Goal: Task Accomplishment & Management: Manage account settings

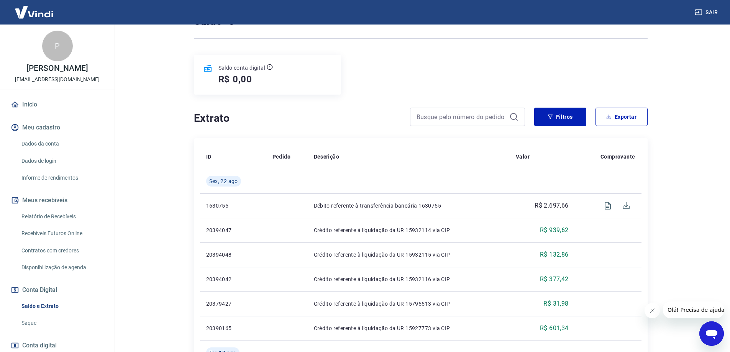
scroll to position [77, 0]
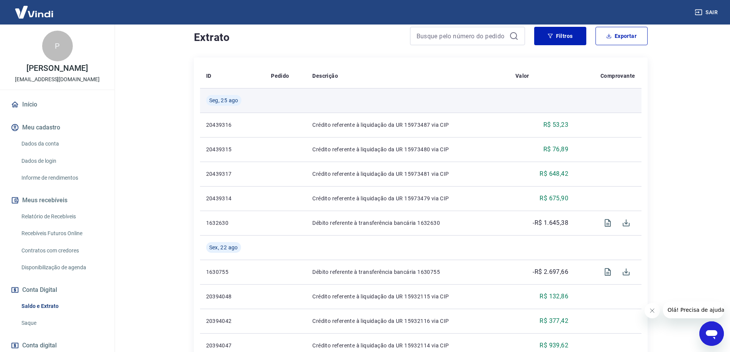
scroll to position [153, 0]
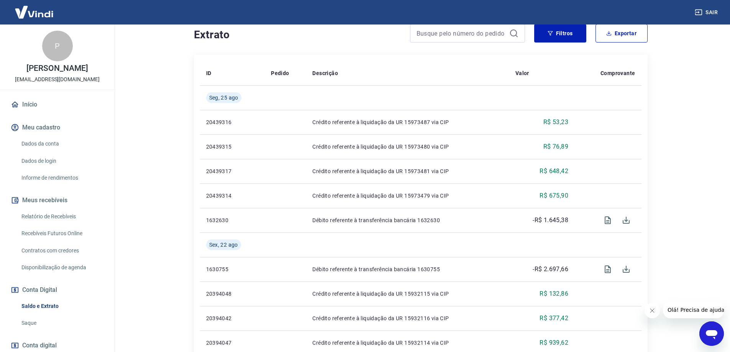
click at [60, 225] on link "Relatório de Recebíveis" at bounding box center [61, 217] width 87 height 16
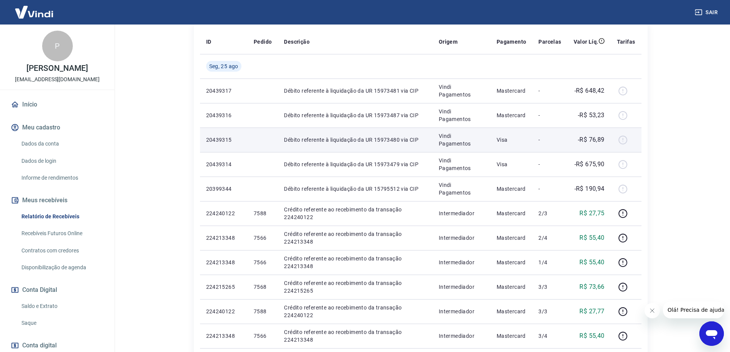
scroll to position [153, 0]
